Goal: Task Accomplishment & Management: Manage account settings

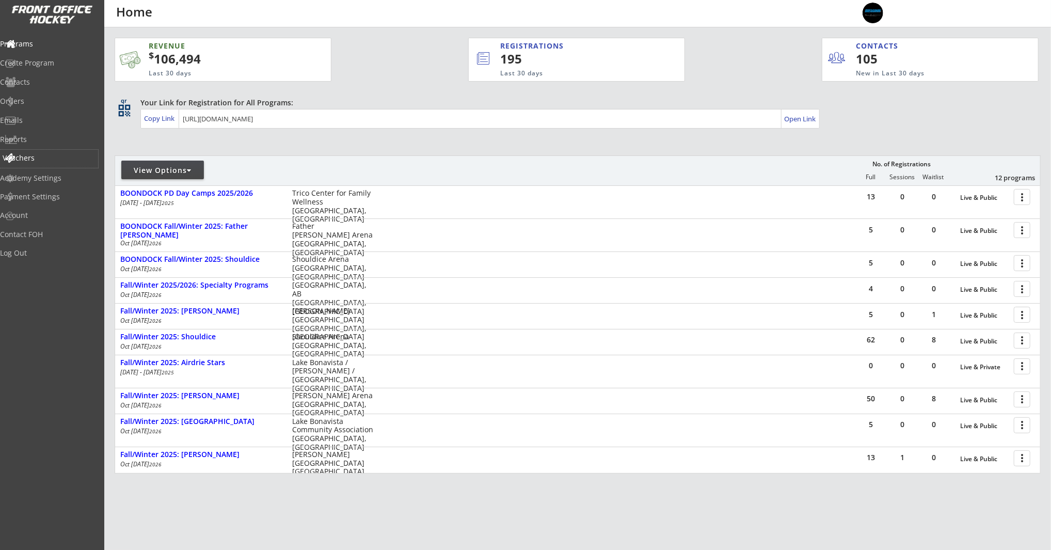
click at [40, 164] on div "Vouchers" at bounding box center [49, 159] width 98 height 18
select select ""Showing: Has Balance""
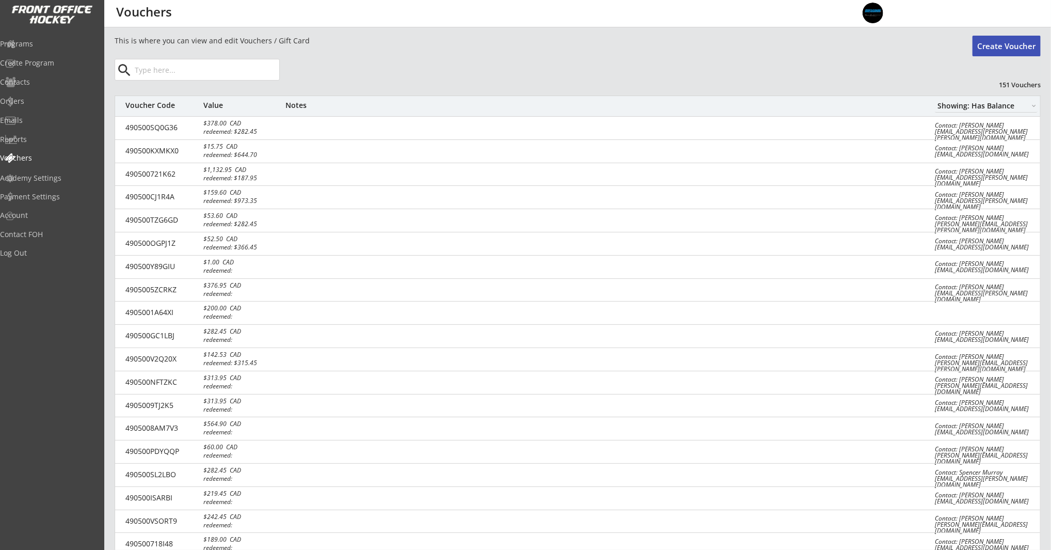
click at [186, 75] on input "input" at bounding box center [206, 69] width 147 height 21
paste input "north.pacific@hotmail.com"
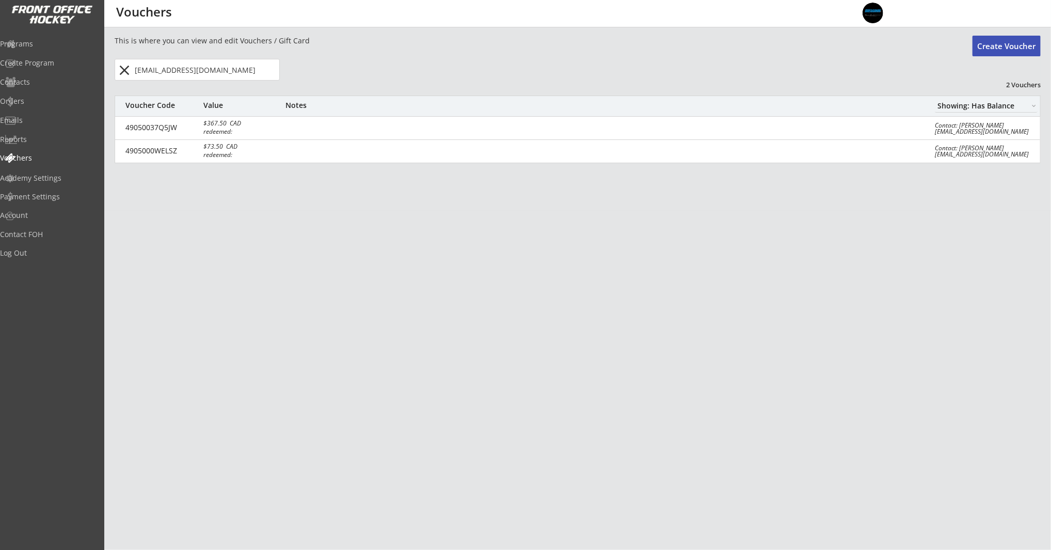
type input "north.pacific@hotmail.com"
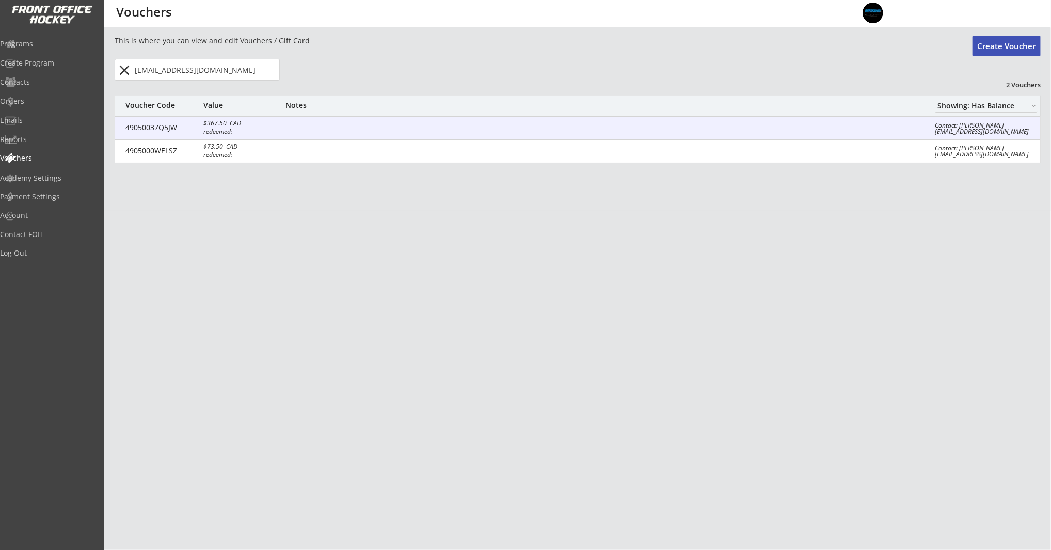
click at [149, 129] on div "49050037Q5JW" at bounding box center [161, 127] width 72 height 7
select select ""CAD""
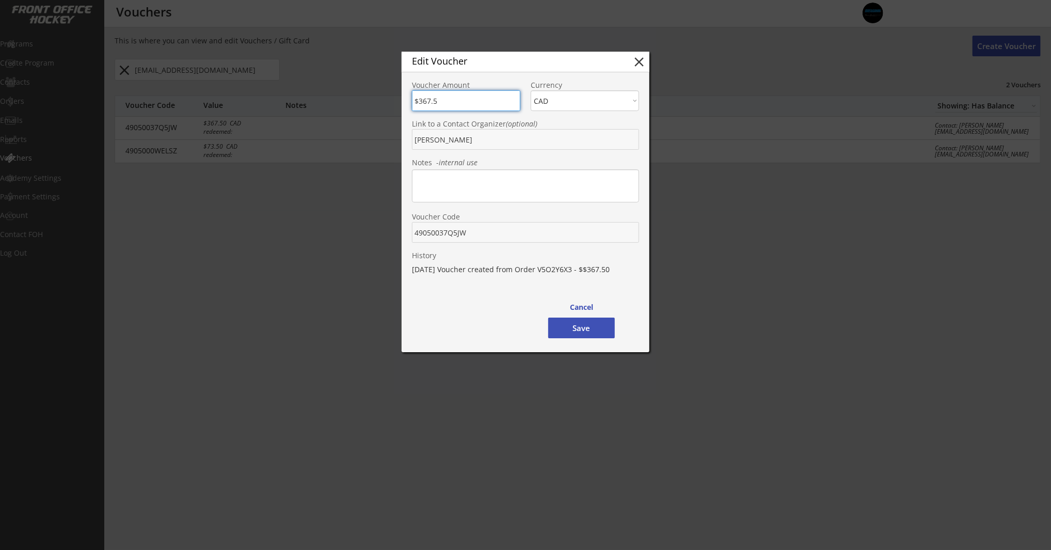
click at [645, 62] on button "close" at bounding box center [638, 61] width 15 height 15
type input "$0"
select select ""PLACEHOLDER_1427118222253""
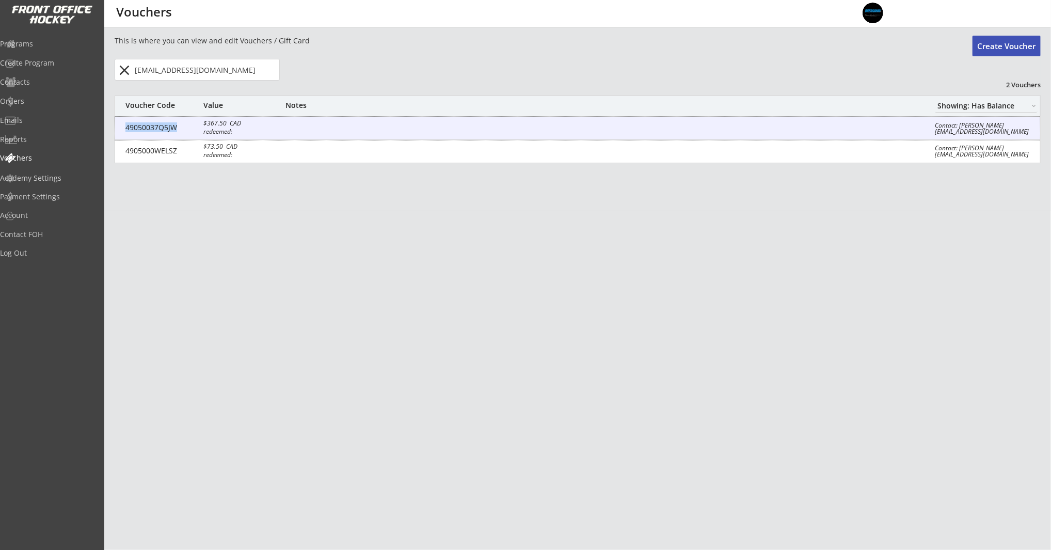
drag, startPoint x: 126, startPoint y: 129, endPoint x: 177, endPoint y: 131, distance: 50.1
click at [177, 131] on div "49050037Q5JW" at bounding box center [161, 127] width 72 height 7
type input "$367.5"
select select ""CAD""
type input "Jason Mogilefsky"
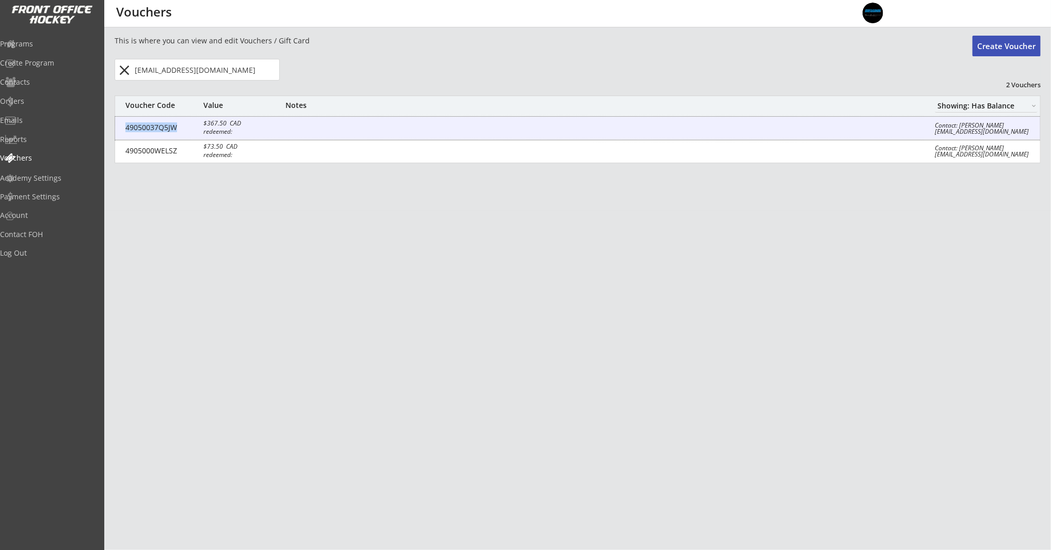
type input "49050037Q5JW"
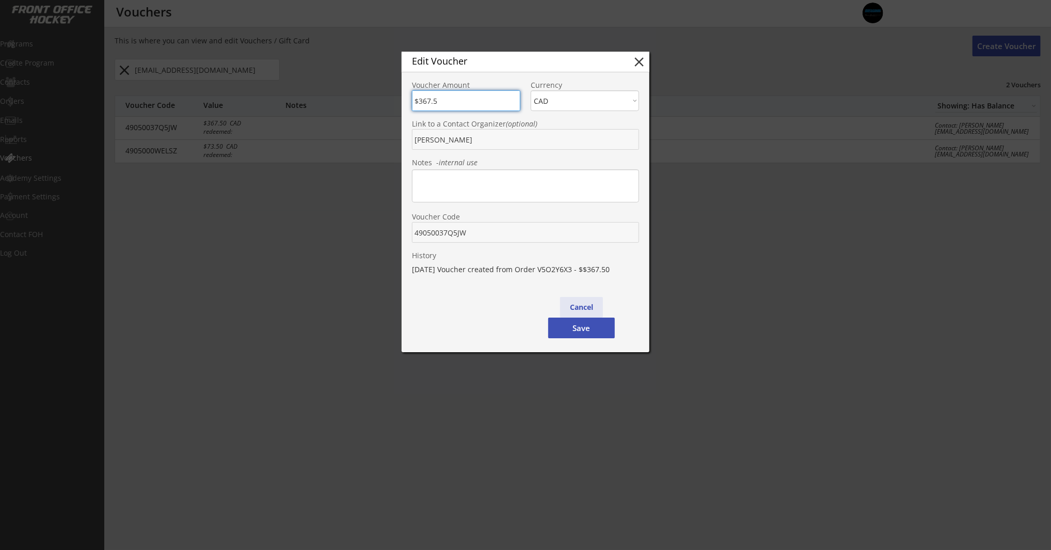
click at [587, 310] on button "Cancel" at bounding box center [581, 307] width 43 height 21
type input "$0"
select select ""PLACEHOLDER_1427118222253""
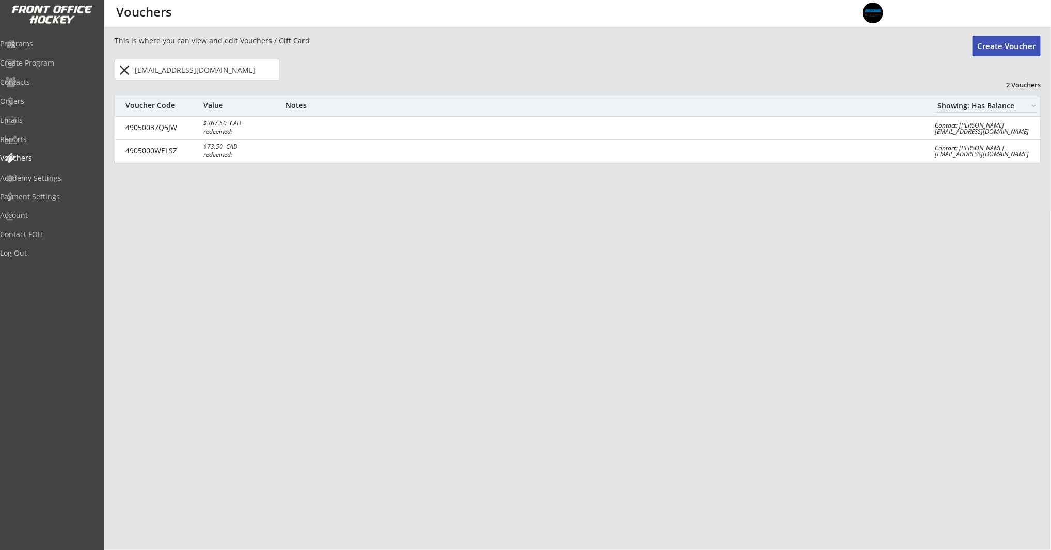
click at [379, 279] on div "REVENUE $ 106,494 Last 30 days REGISTRATIONS 195 Last 30 days CONTACTS 105 New …" at bounding box center [525, 275] width 1051 height 550
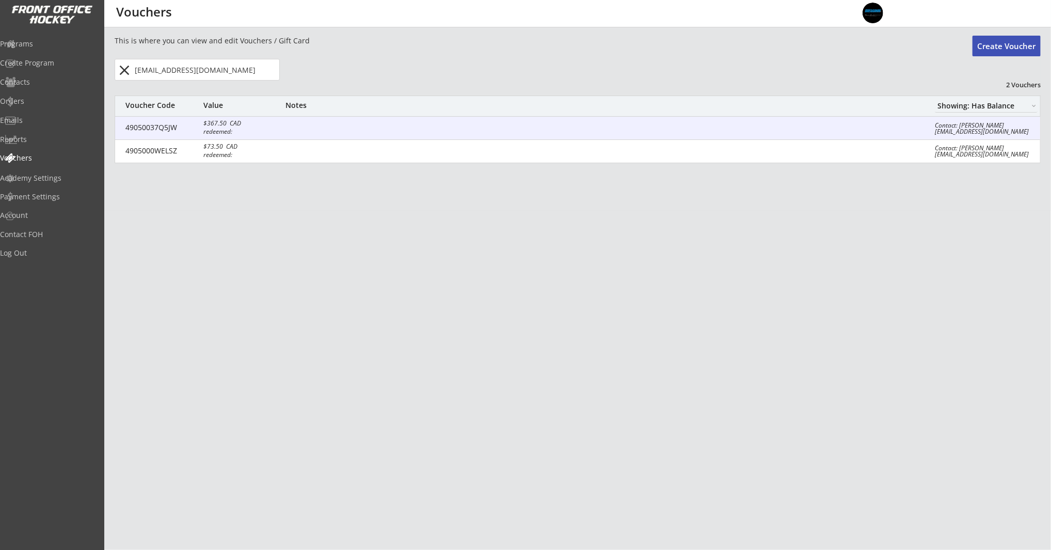
click at [960, 128] on div "Contact: Jason Mogilefsky north.pacific@hotmail.com" at bounding box center [984, 128] width 99 height 12
type input "$367.5"
select select ""CAD""
type input "Jason Mogilefsky"
type input "49050037Q5JW"
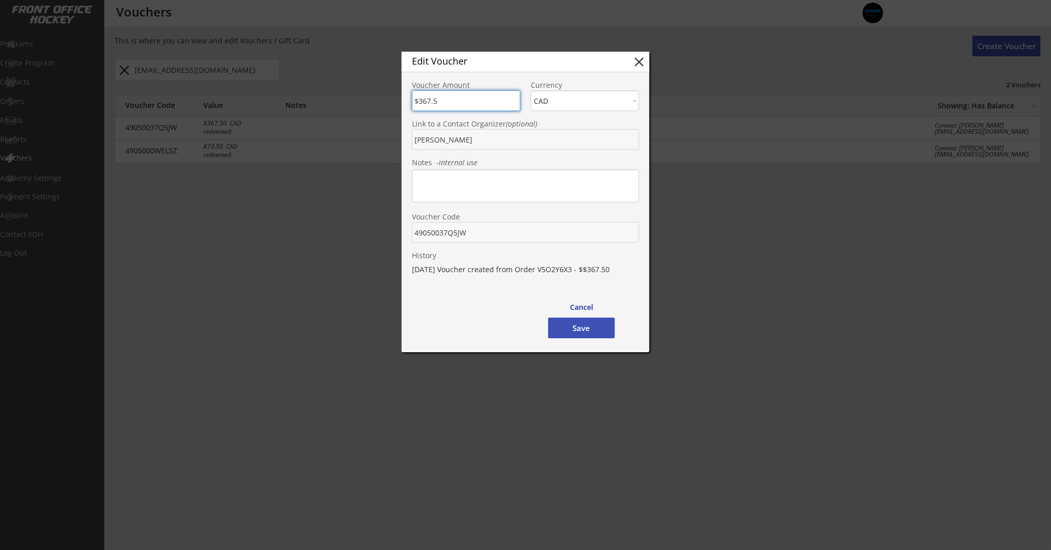
click at [642, 61] on button "close" at bounding box center [638, 61] width 15 height 15
type input "$0"
select select ""PLACEHOLDER_1427118222253""
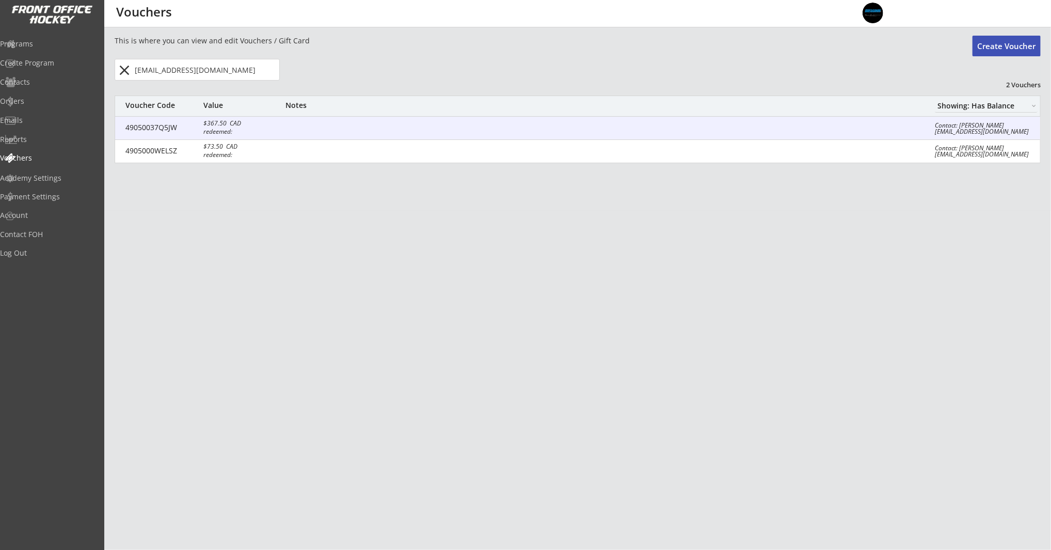
click at [382, 132] on div at bounding box center [602, 128] width 634 height 10
type input "$367.5"
select select ""CAD""
type input "Jason Mogilefsky"
type input "49050037Q5JW"
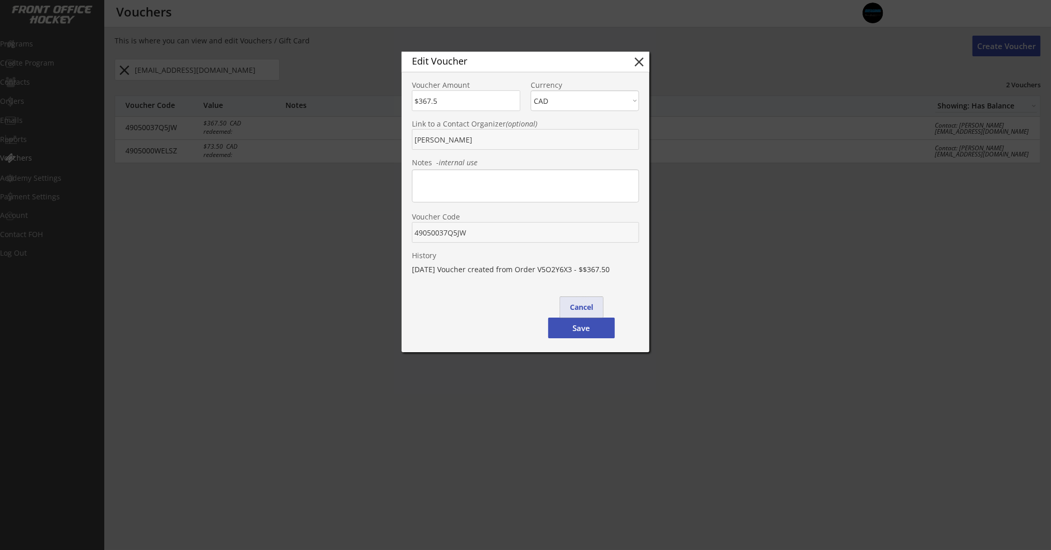
click at [591, 309] on button "Cancel" at bounding box center [581, 307] width 43 height 21
type input "$0"
select select ""PLACEHOLDER_1427118222253""
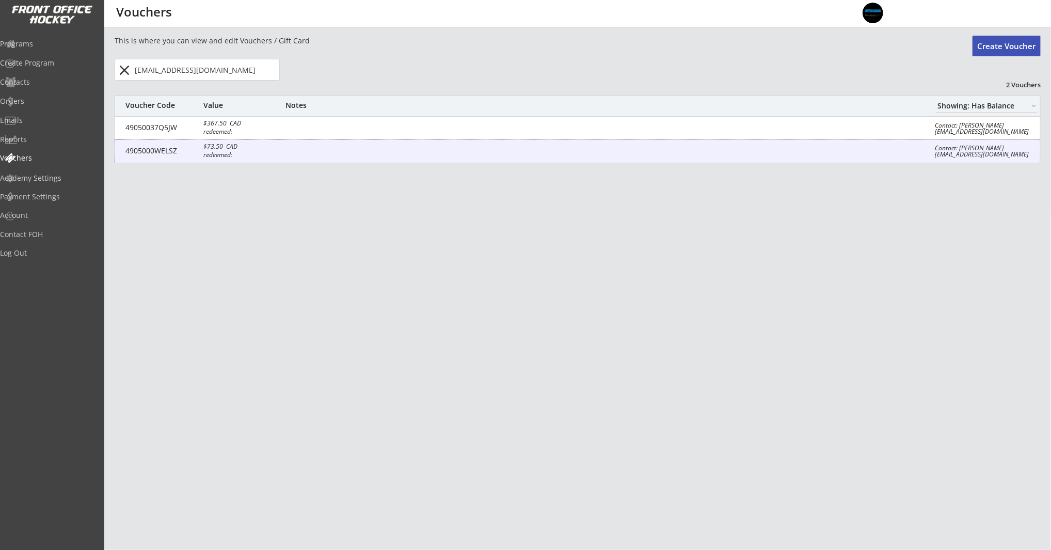
click at [164, 154] on div "4905000WELSZ" at bounding box center [161, 150] width 72 height 7
type input "$73.5"
select select ""CAD""
type input "Jason Mogilefsky"
type input "4905000WELSZ"
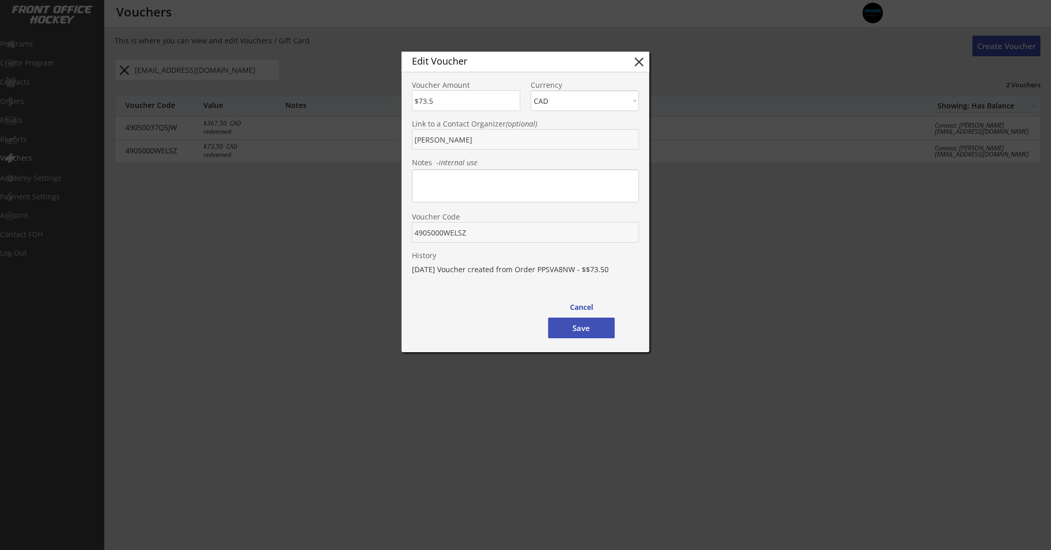
click at [647, 64] on div "Edit Voucher close" at bounding box center [526, 62] width 248 height 21
click at [639, 65] on button "close" at bounding box center [638, 61] width 15 height 15
type input "$0"
select select ""PLACEHOLDER_1427118222253""
